Goal: Task Accomplishment & Management: Manage account settings

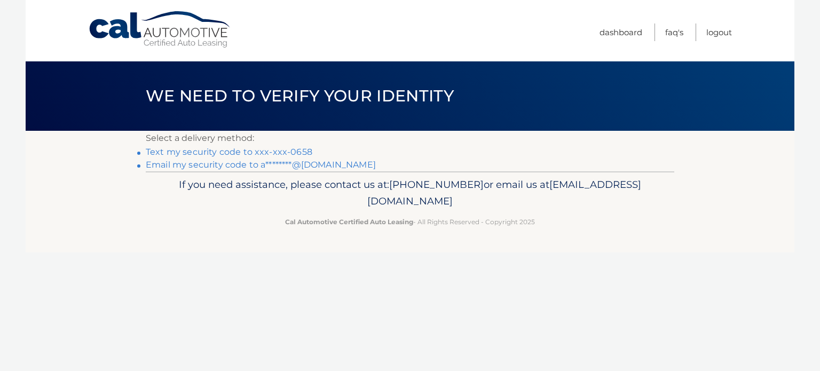
click at [299, 149] on link "Text my security code to xxx-xxx-0658" at bounding box center [229, 152] width 167 height 10
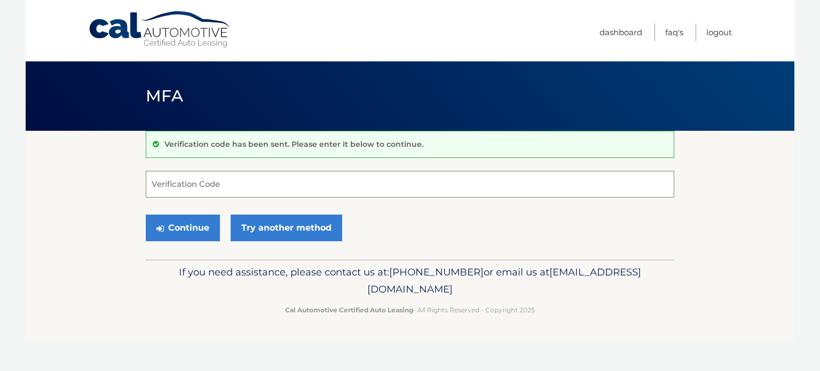
click at [271, 185] on input "Verification Code" at bounding box center [410, 184] width 529 height 27
click at [540, 275] on p "If you need assistance, please contact us at: 609-807-3200 or email us at Custo…" at bounding box center [410, 281] width 515 height 34
click at [190, 187] on input "Verification Code" at bounding box center [410, 184] width 529 height 27
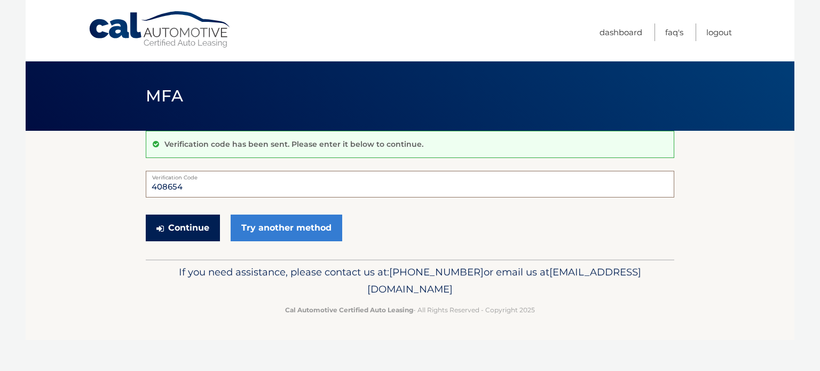
type input "408654"
click at [174, 227] on button "Continue" at bounding box center [183, 228] width 74 height 27
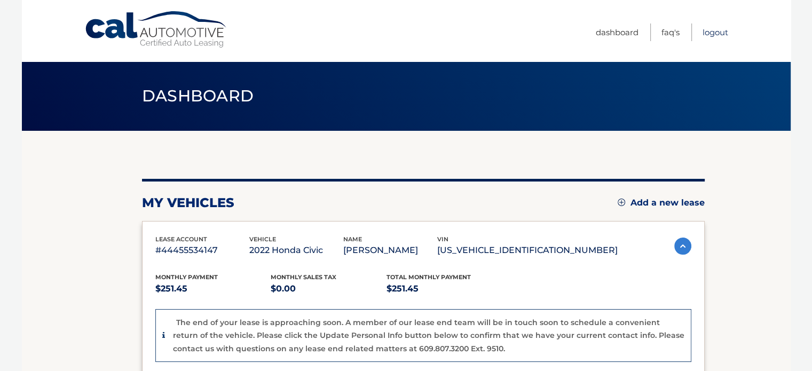
click at [720, 31] on link "Logout" at bounding box center [716, 32] width 26 height 18
